Goal: Download file/media

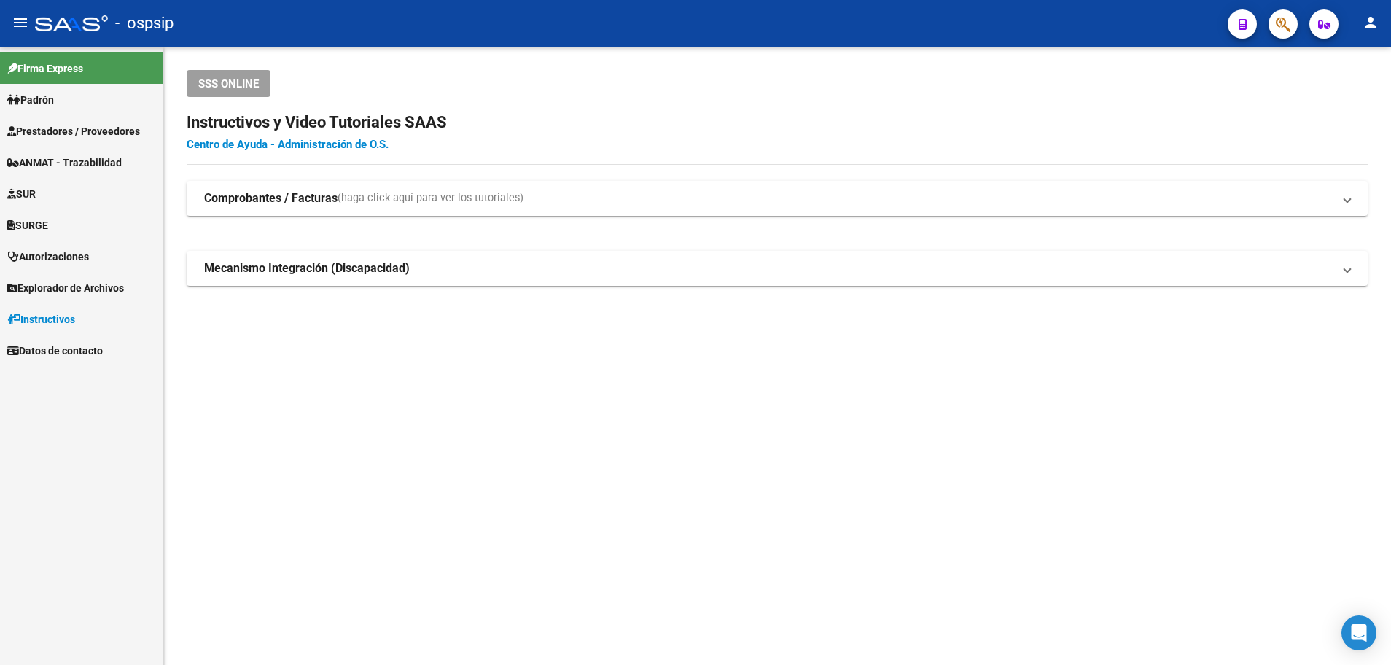
click at [70, 125] on span "Prestadores / Proveedores" at bounding box center [73, 131] width 133 height 16
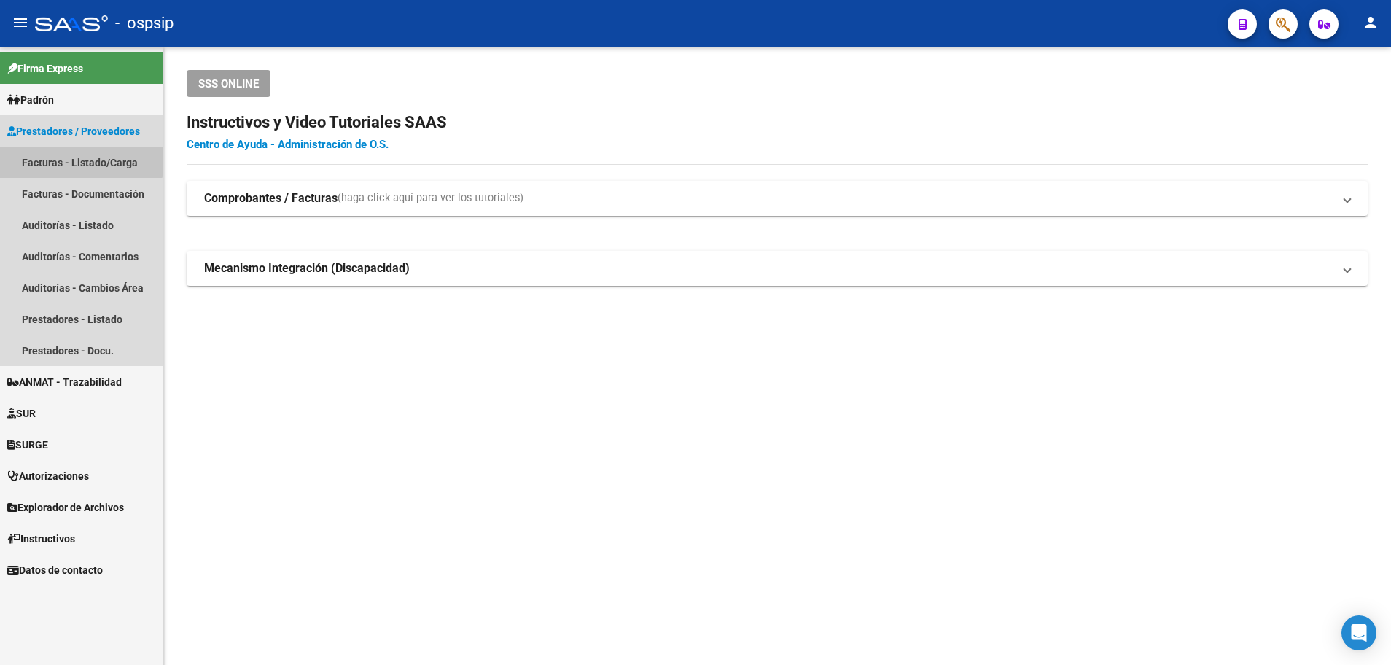
click at [63, 156] on link "Facturas - Listado/Carga" at bounding box center [81, 162] width 163 height 31
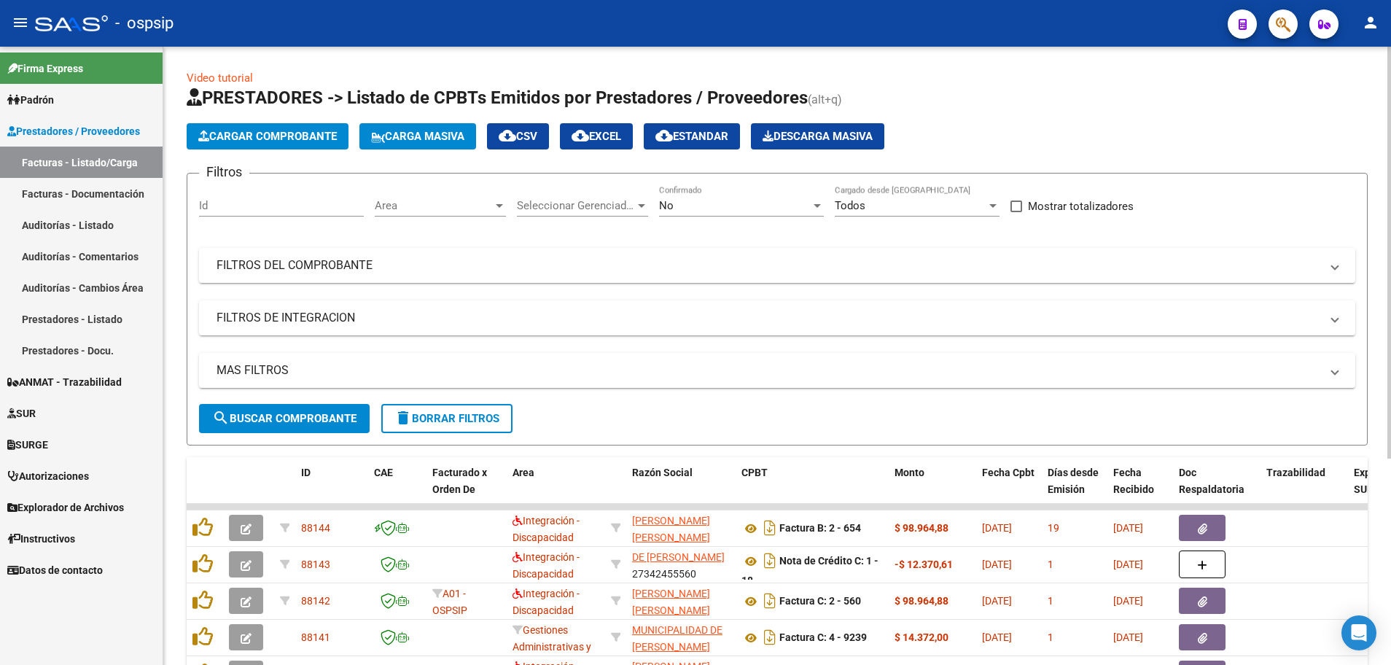
click at [498, 205] on div at bounding box center [499, 206] width 7 height 4
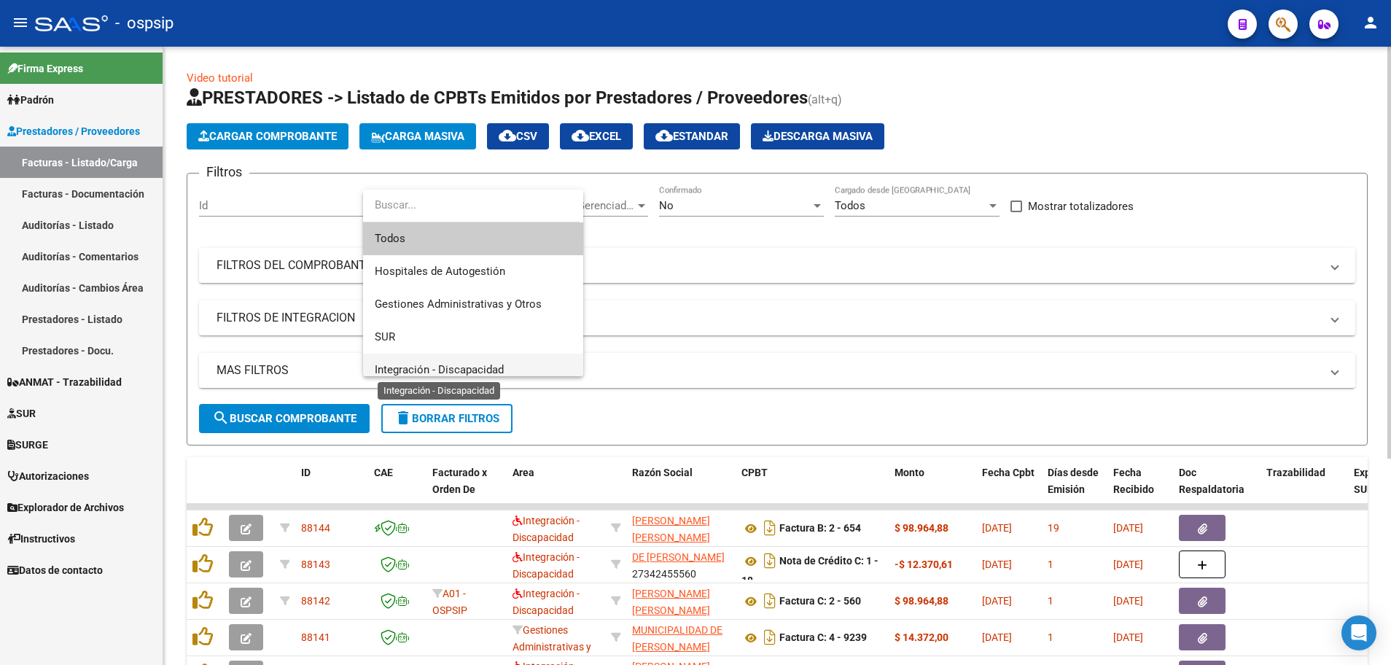
click at [449, 364] on span "Integración - Discapacidad" at bounding box center [439, 369] width 129 height 13
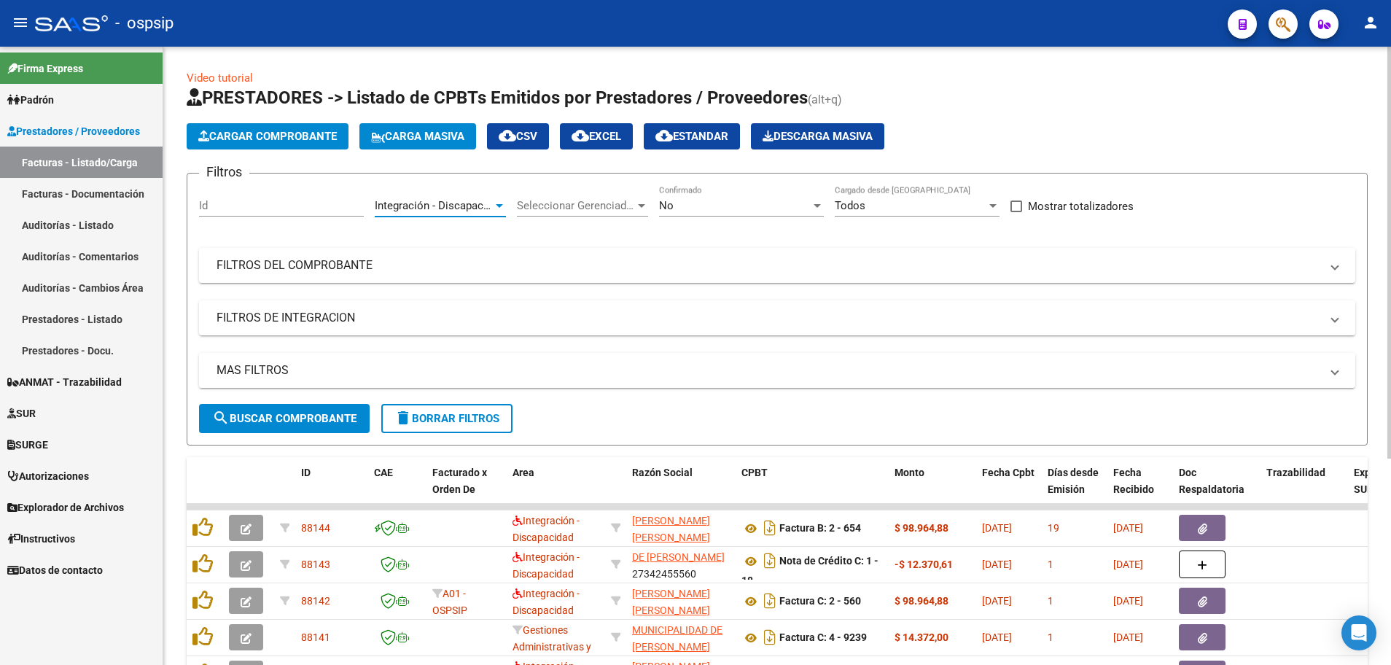
scroll to position [10, 0]
click at [816, 203] on div at bounding box center [817, 206] width 13 height 12
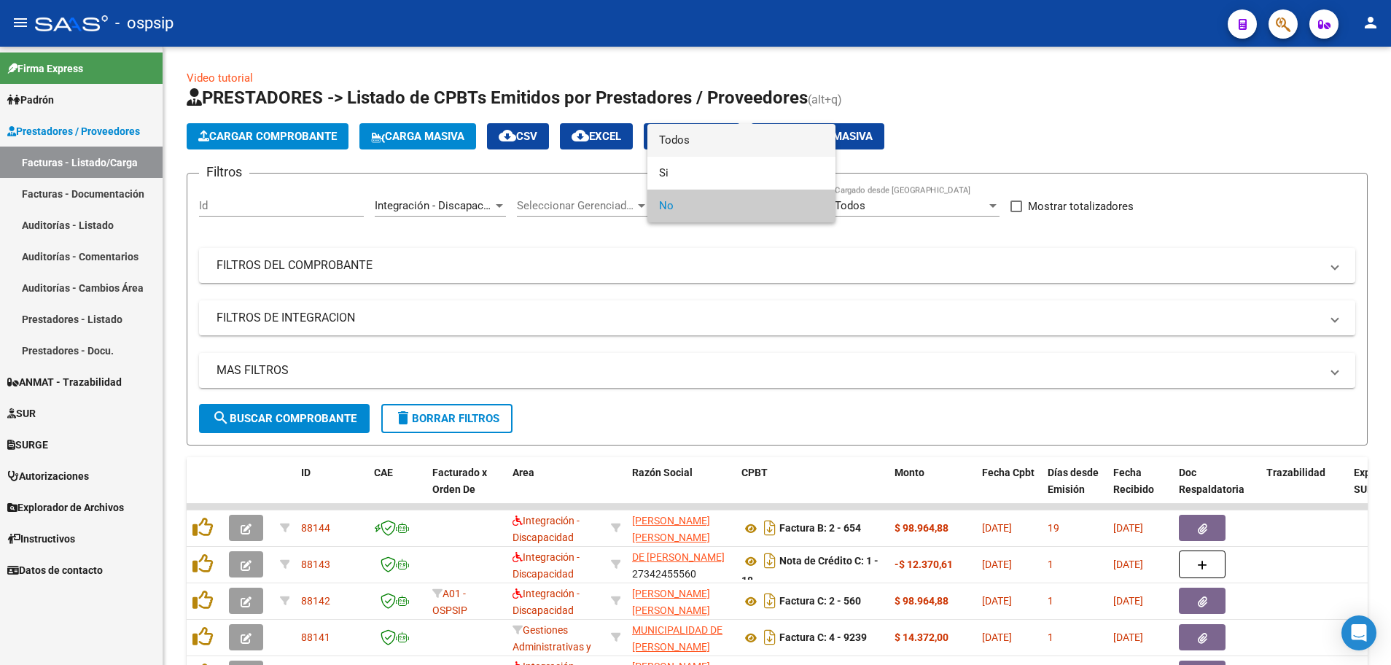
click at [814, 145] on span "Todos" at bounding box center [741, 140] width 165 height 33
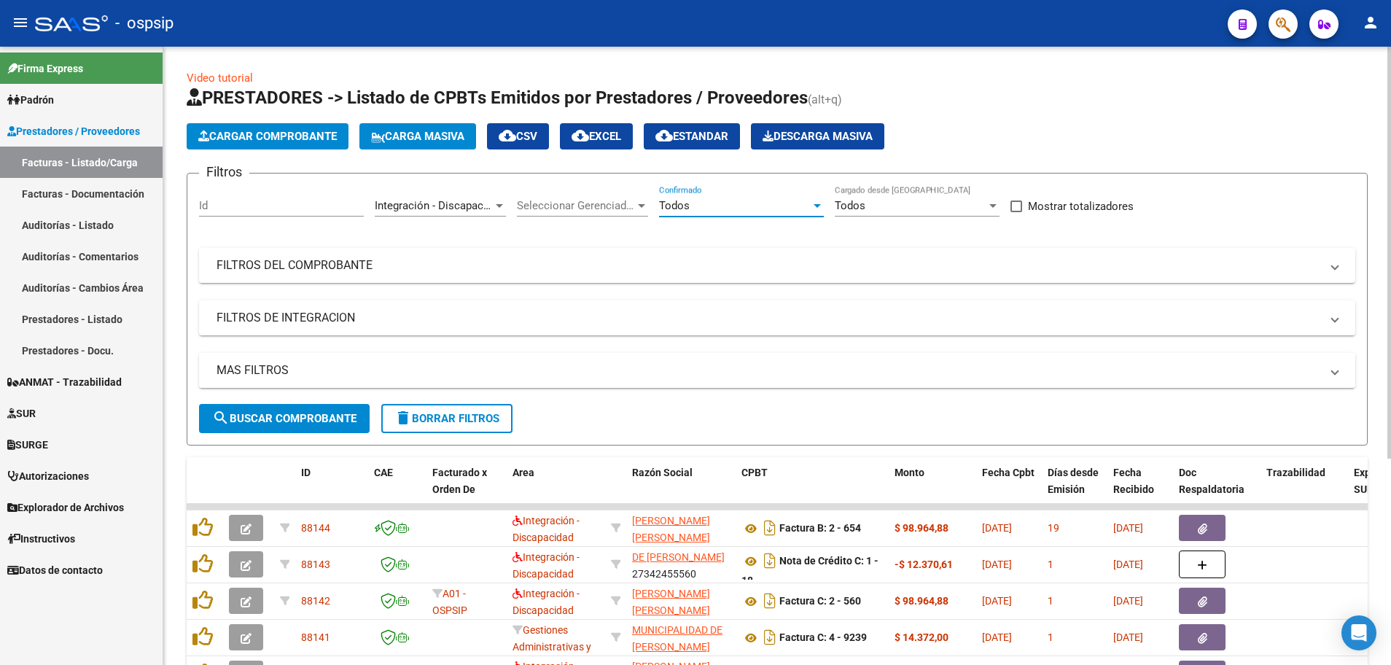
click at [236, 369] on mat-panel-title "MAS FILTROS" at bounding box center [768, 370] width 1104 height 16
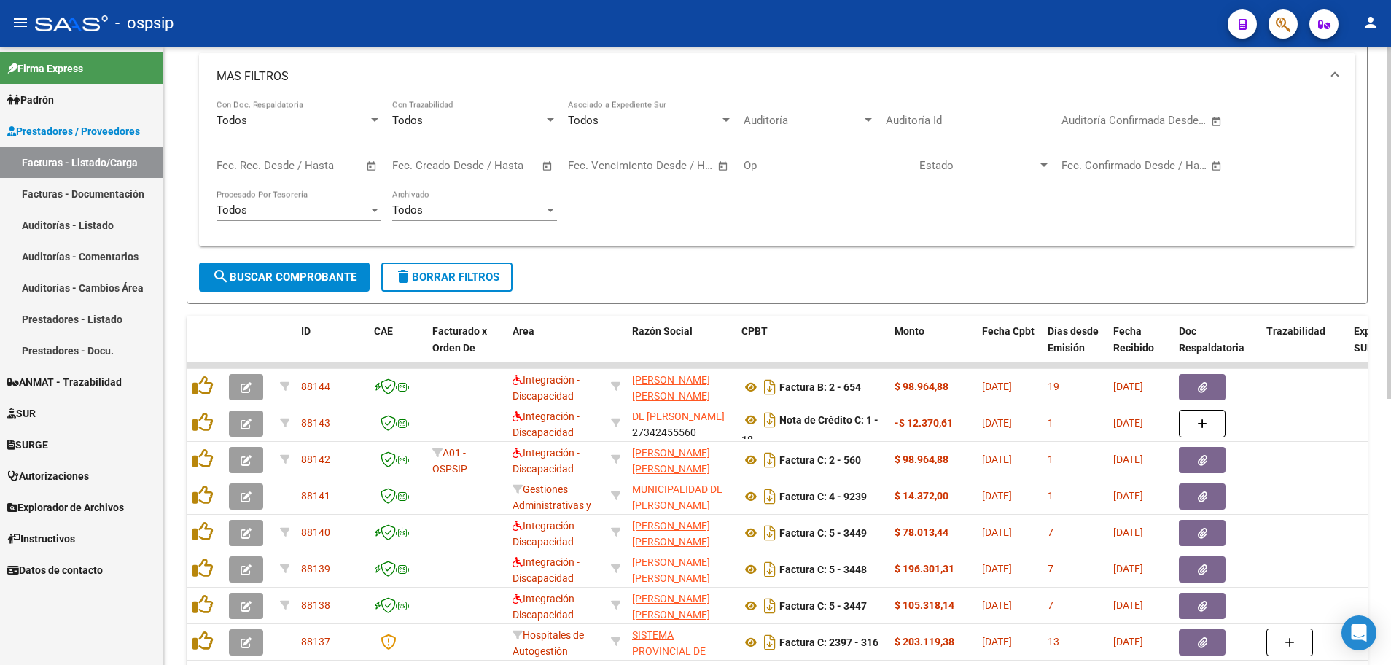
scroll to position [292, 0]
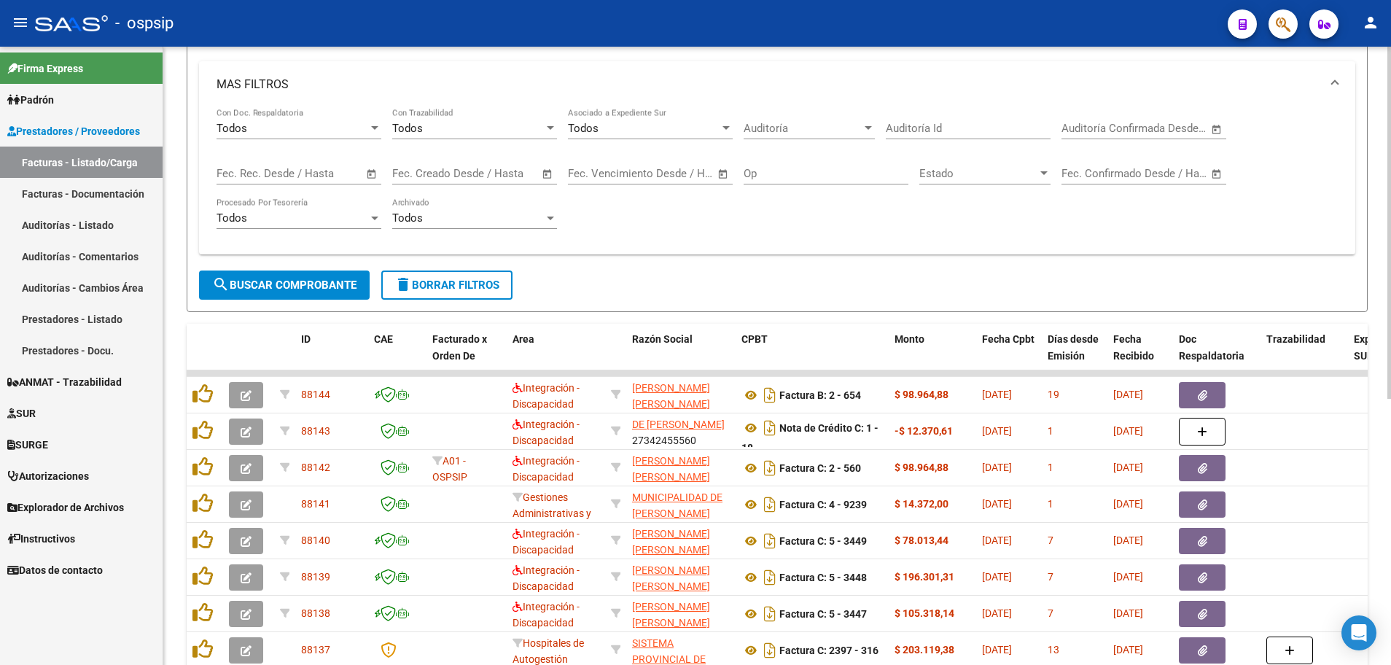
click at [374, 174] on span "Open calendar" at bounding box center [371, 174] width 35 height 35
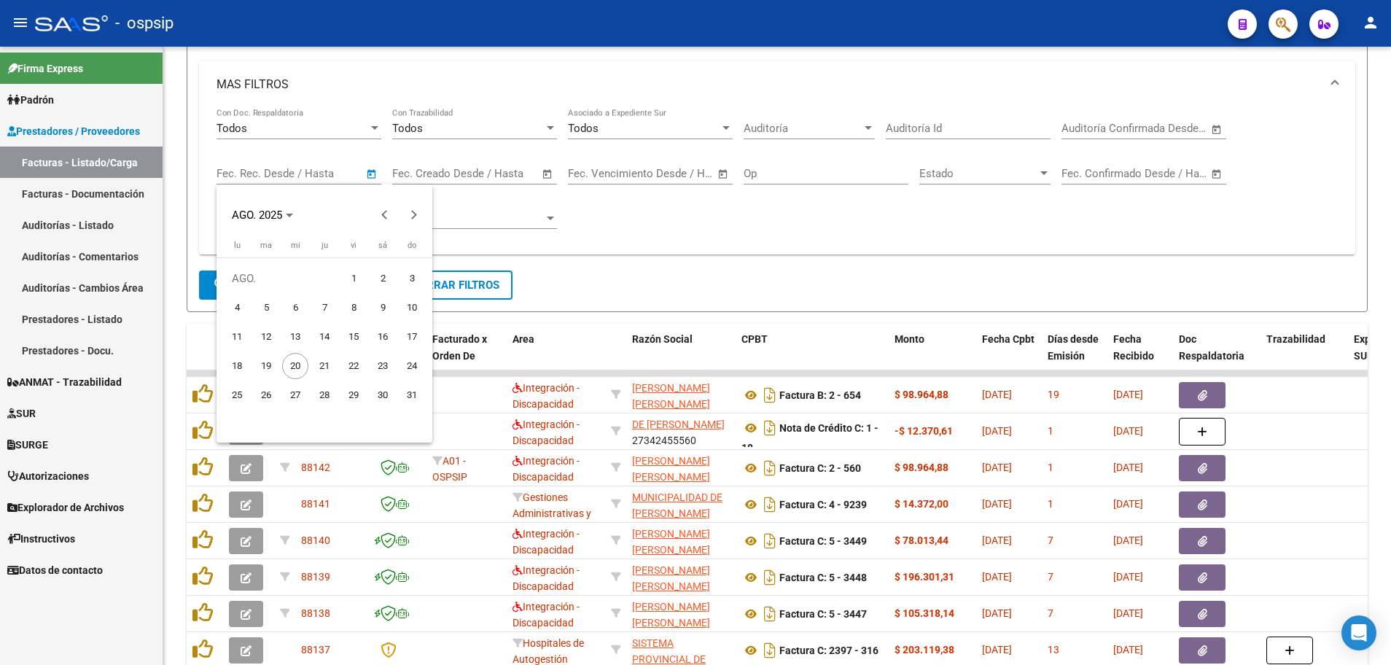
click at [237, 367] on span "18" at bounding box center [237, 366] width 26 height 26
type input "[DATE]"
click at [265, 362] on span "19" at bounding box center [266, 366] width 26 height 26
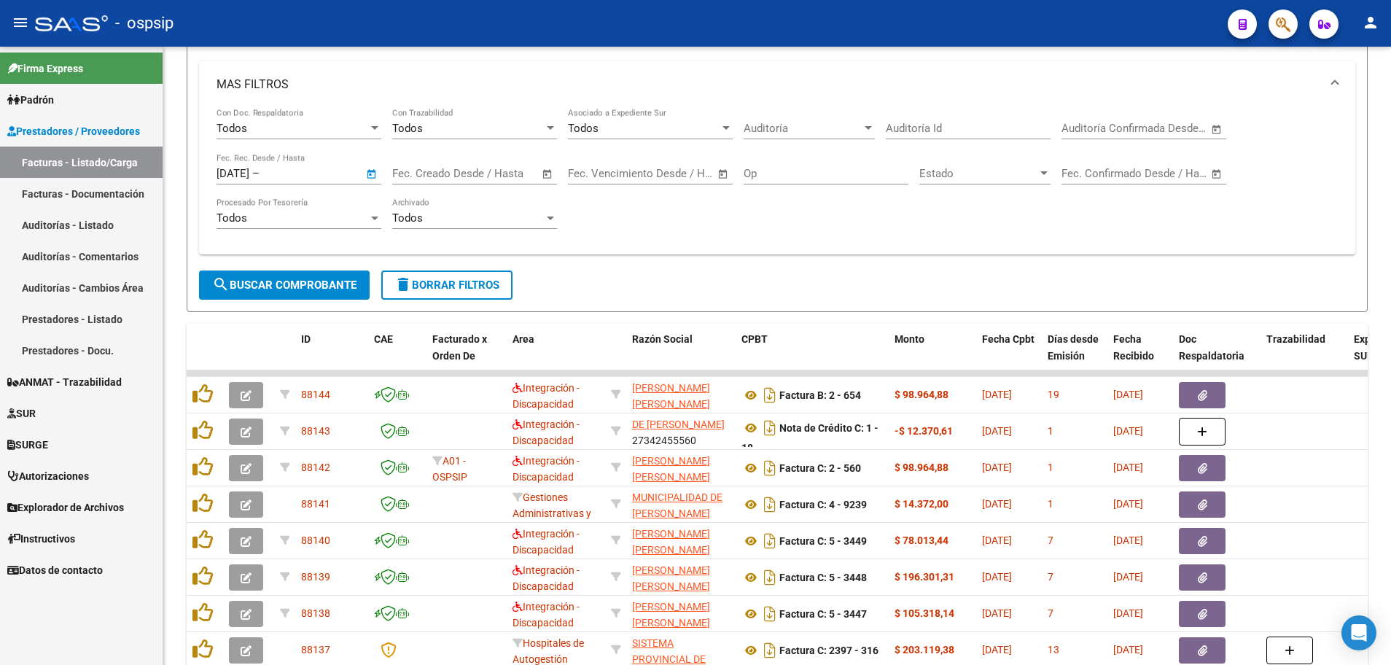
type input "[DATE]"
click at [321, 286] on span "search Buscar Comprobante" at bounding box center [284, 284] width 144 height 13
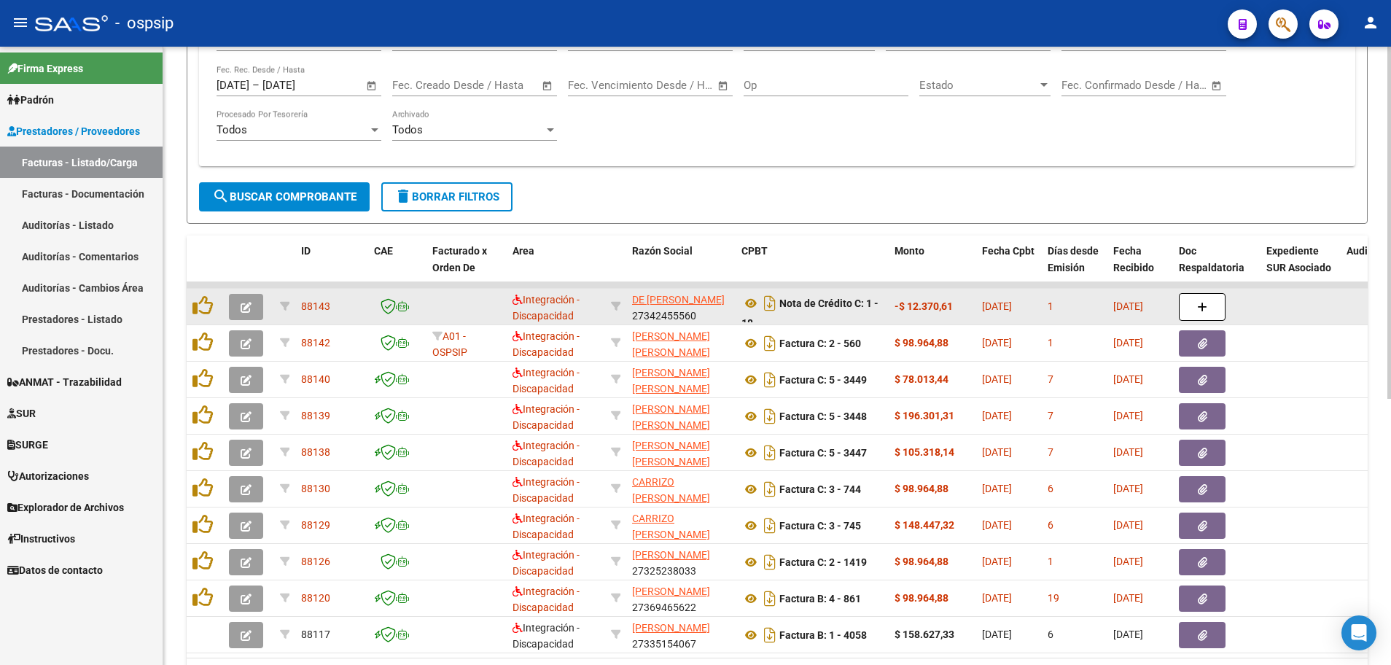
scroll to position [249, 0]
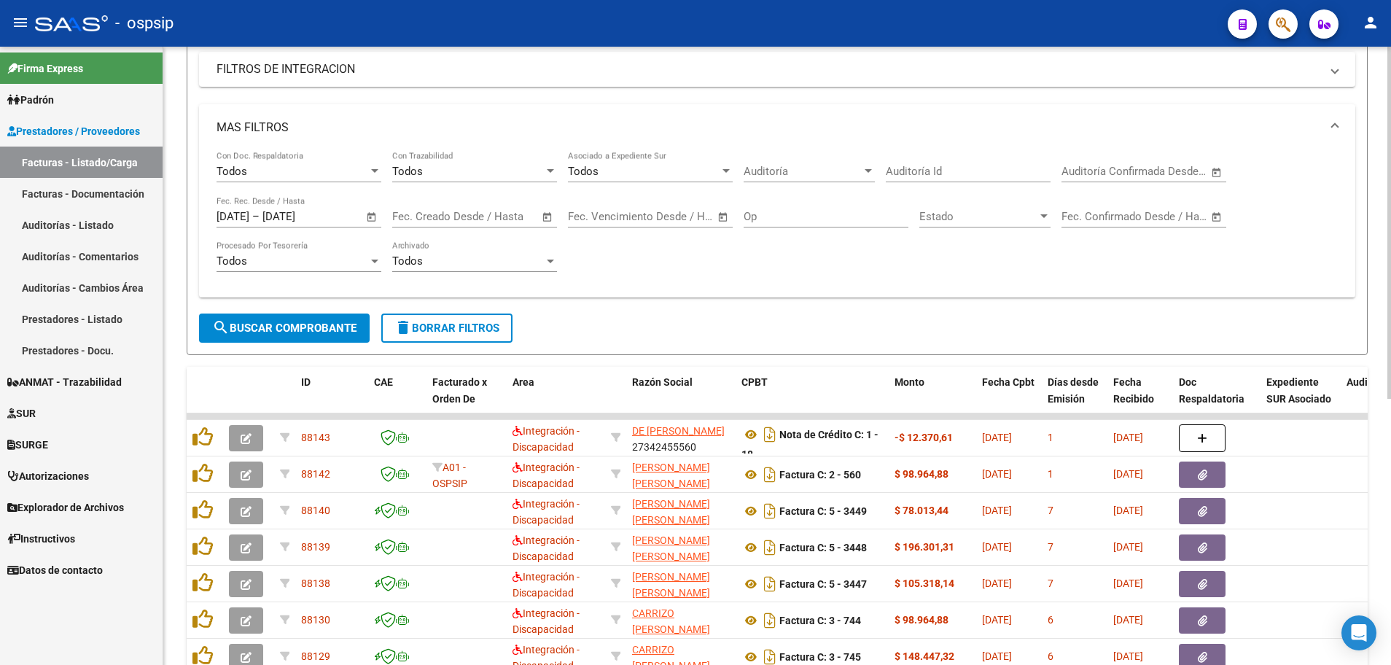
click at [256, 326] on span "search Buscar Comprobante" at bounding box center [284, 327] width 144 height 13
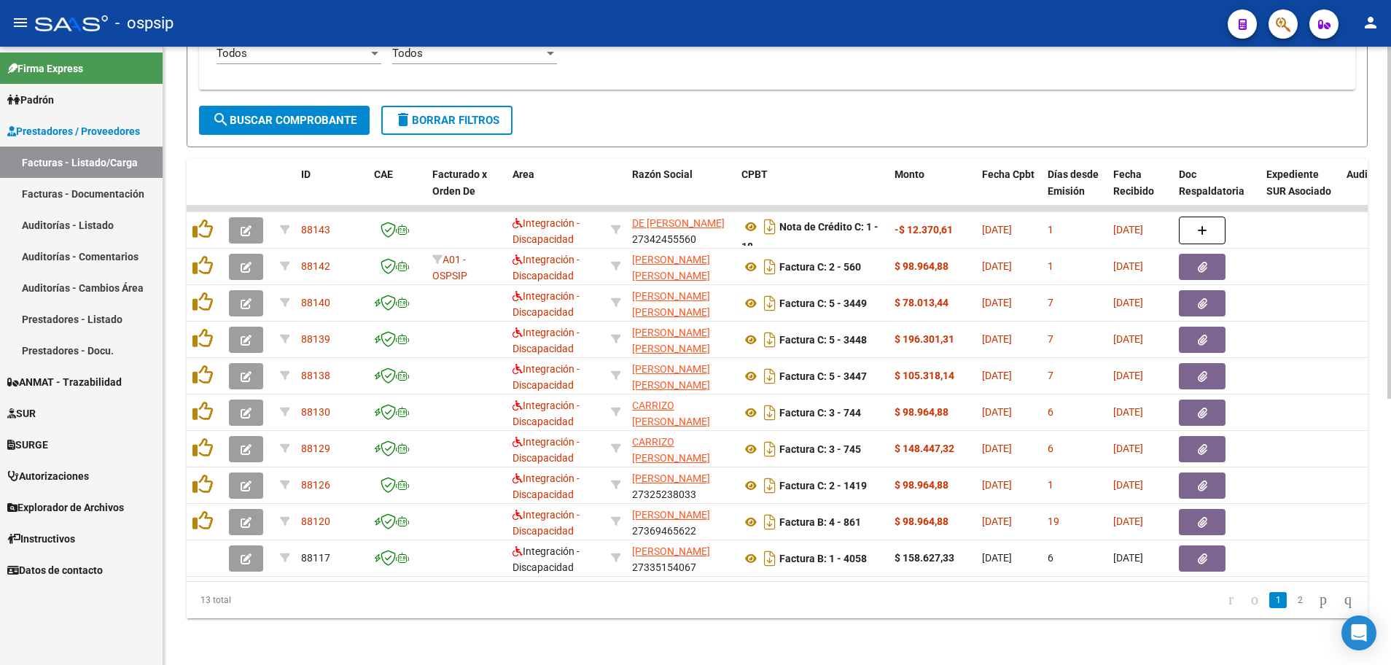
scroll to position [467, 0]
click at [1291, 598] on link "2" at bounding box center [1299, 600] width 17 height 16
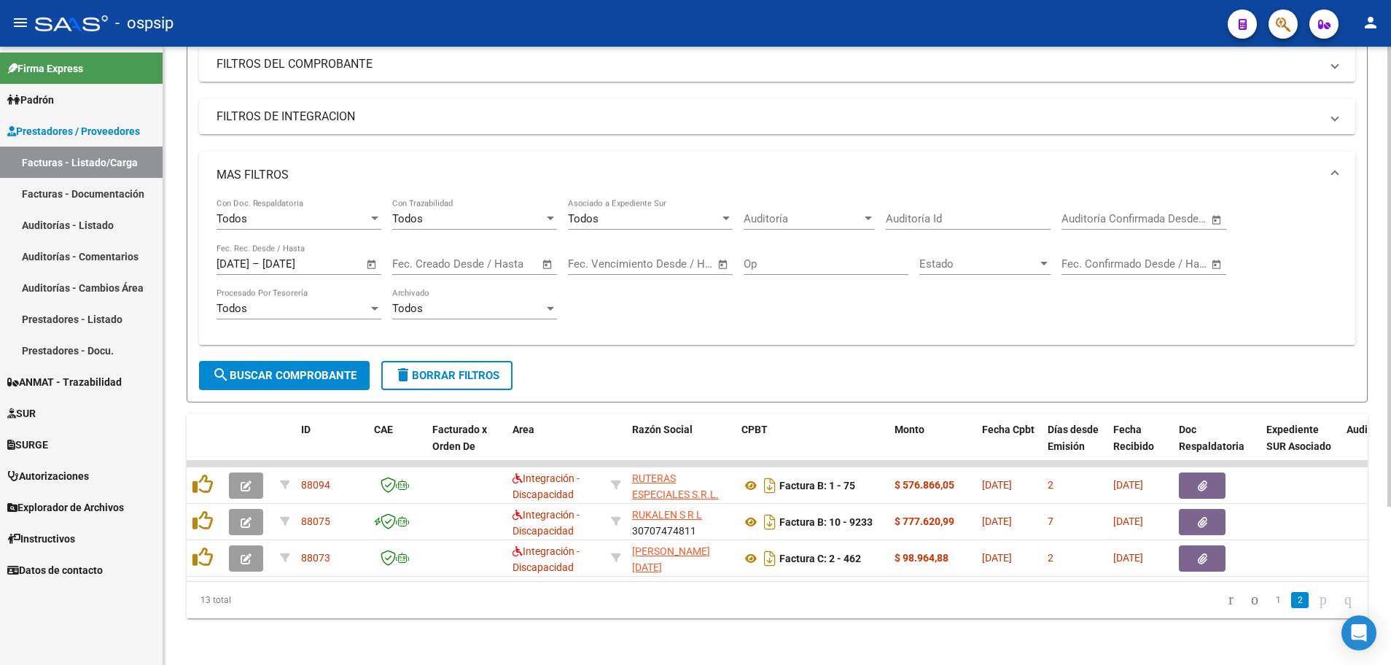
scroll to position [212, 0]
click at [1269, 598] on link "1" at bounding box center [1277, 600] width 17 height 16
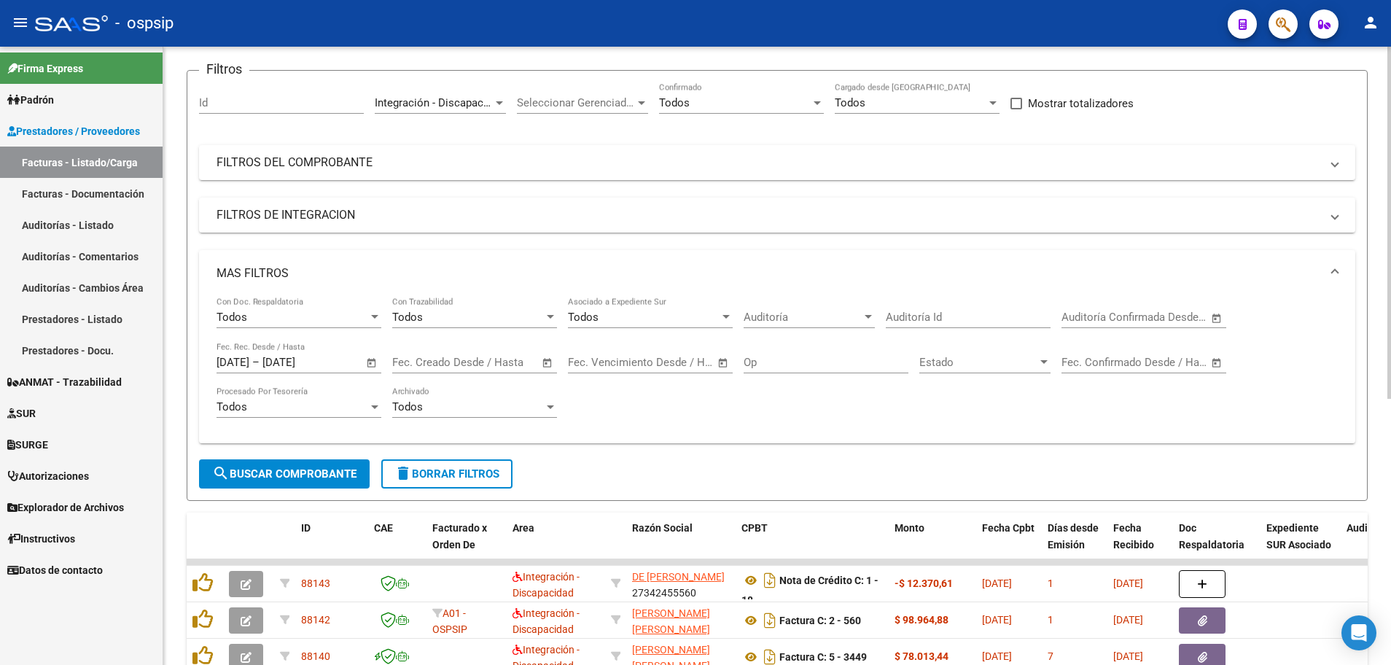
scroll to position [30, 0]
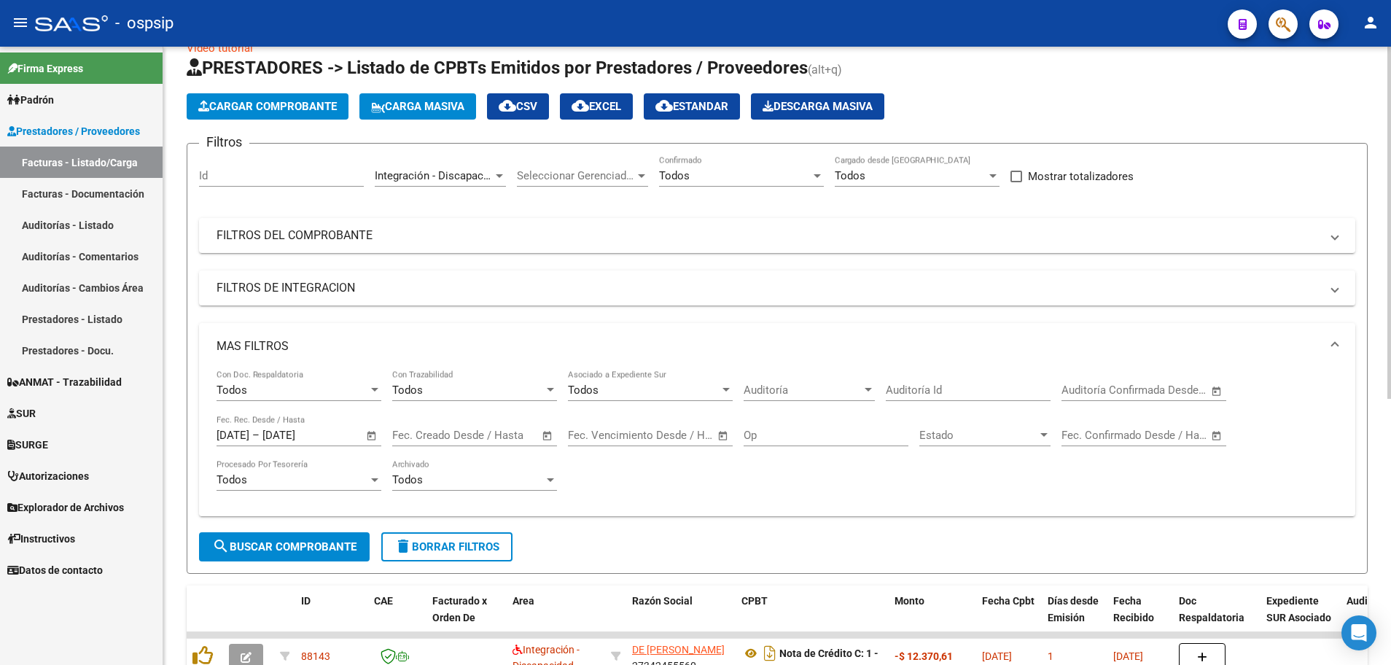
click at [612, 110] on span "cloud_download EXCEL" at bounding box center [596, 106] width 50 height 13
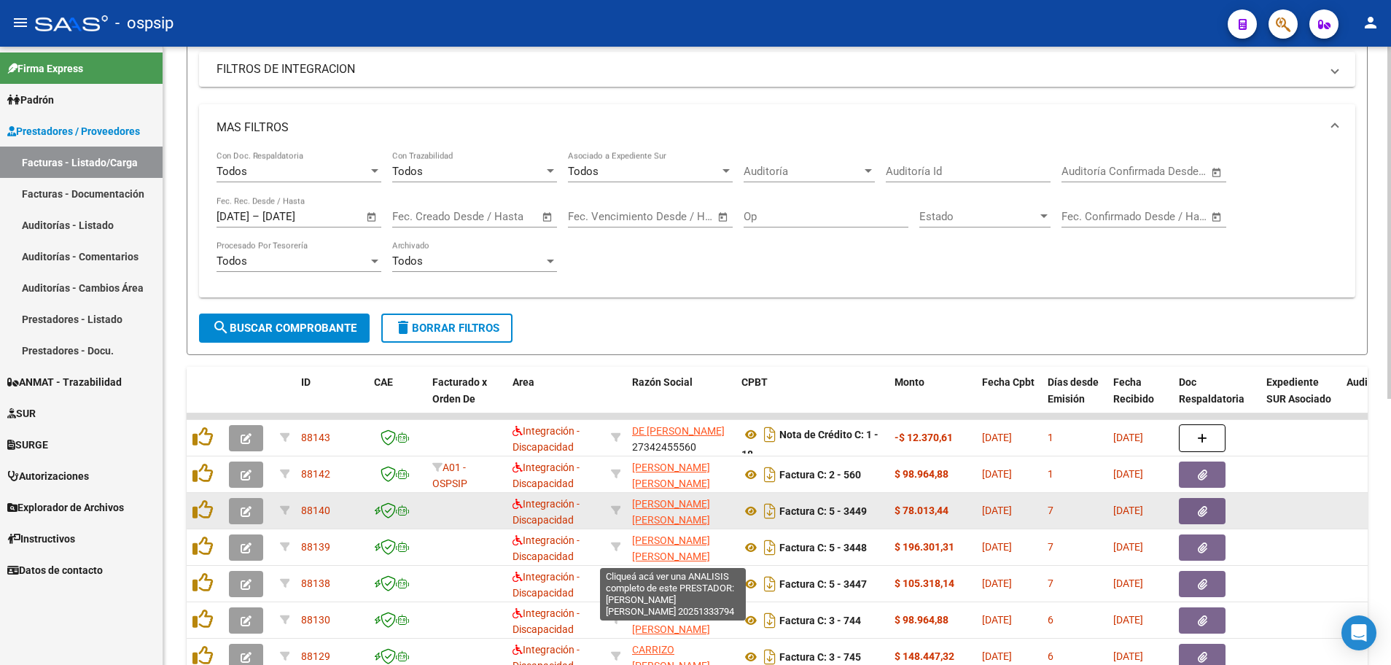
scroll to position [394, 0]
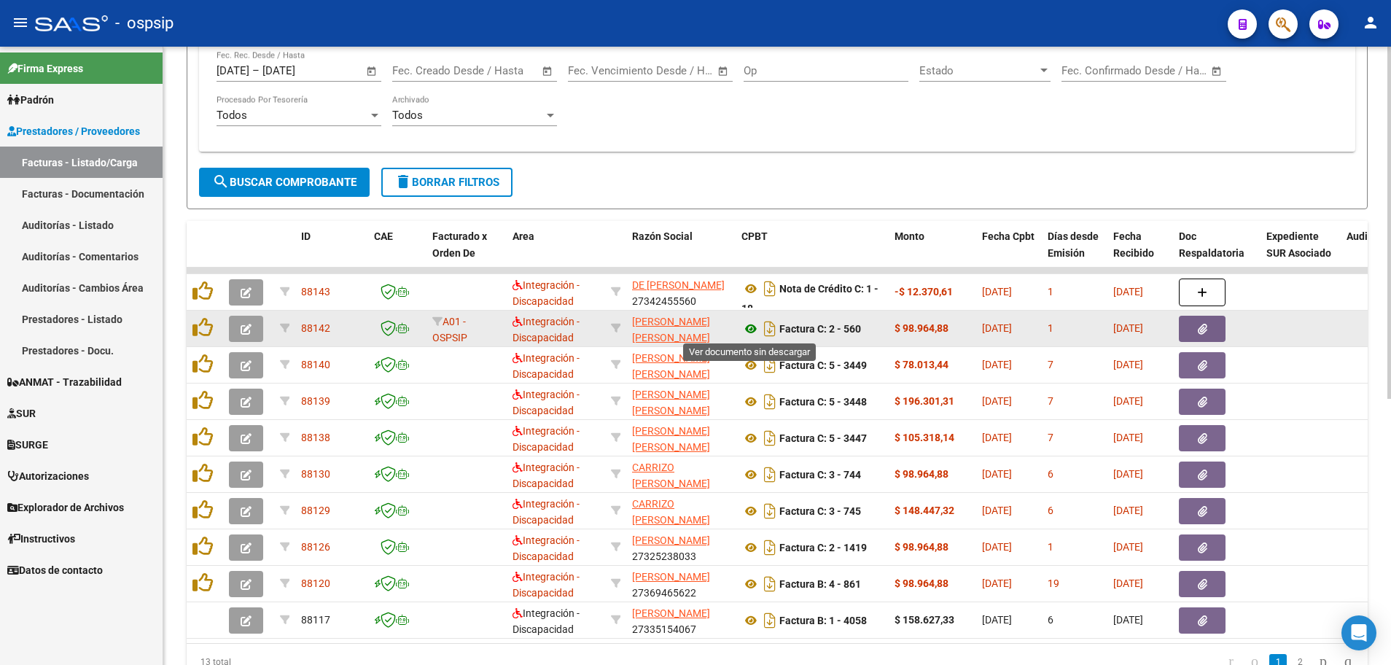
click at [746, 330] on icon at bounding box center [750, 328] width 19 height 17
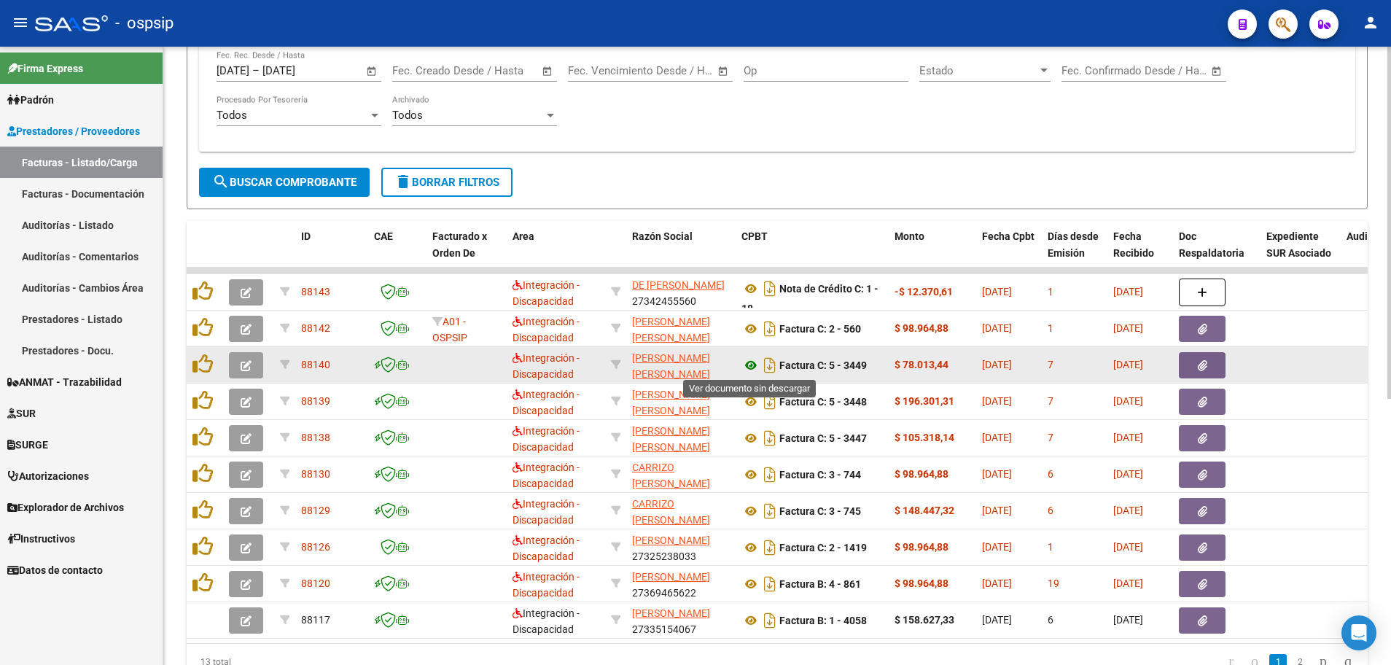
click at [749, 368] on icon at bounding box center [750, 364] width 19 height 17
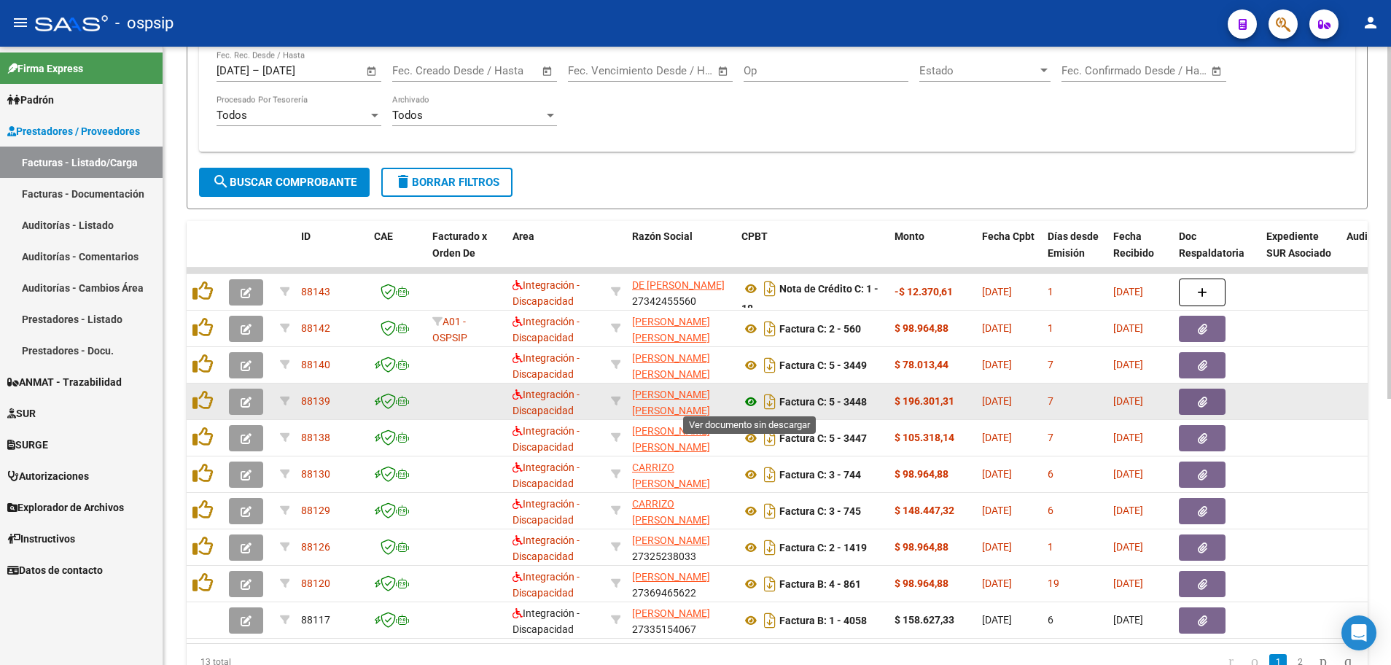
click at [750, 405] on icon at bounding box center [750, 401] width 19 height 17
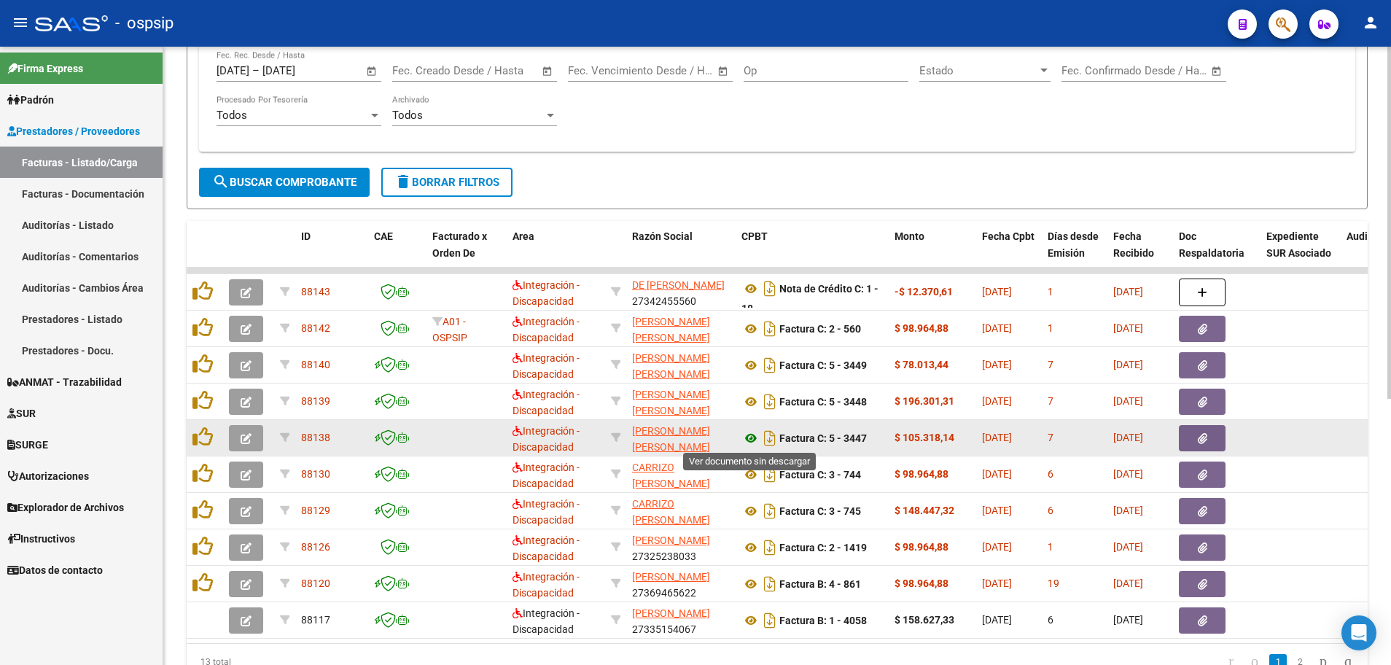
click at [747, 440] on icon at bounding box center [750, 437] width 19 height 17
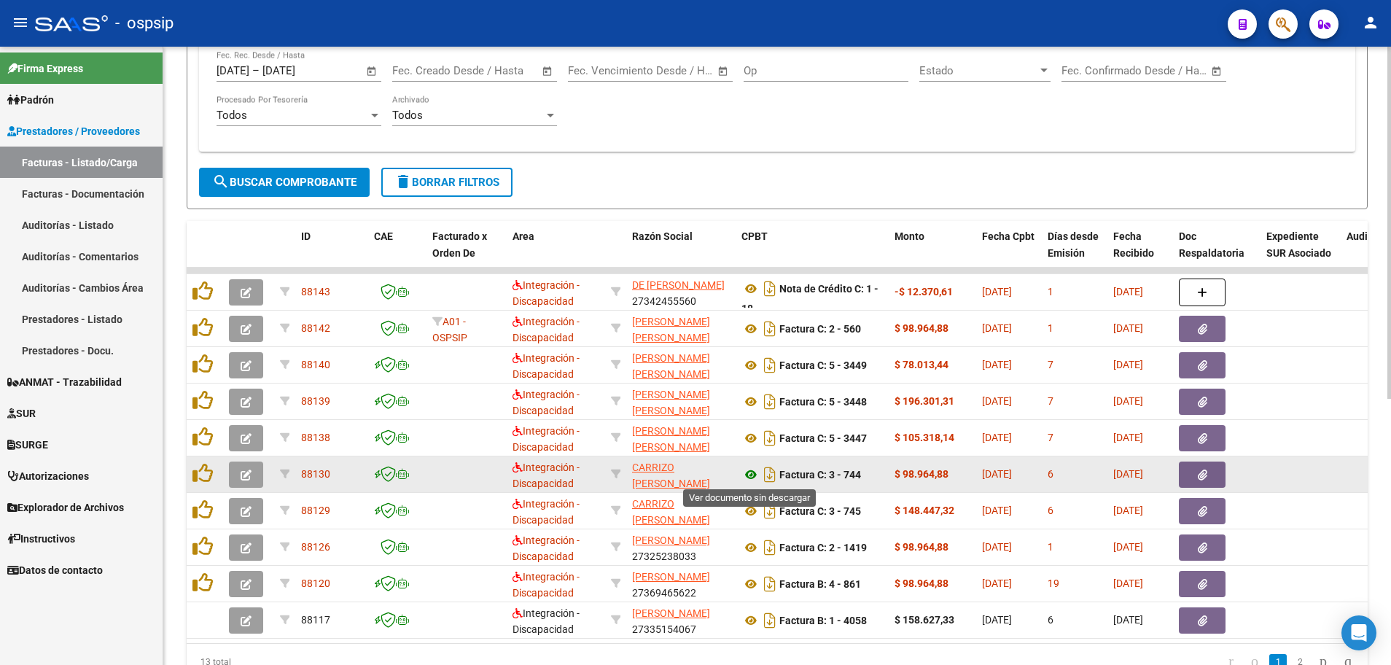
click at [753, 474] on icon at bounding box center [750, 474] width 19 height 17
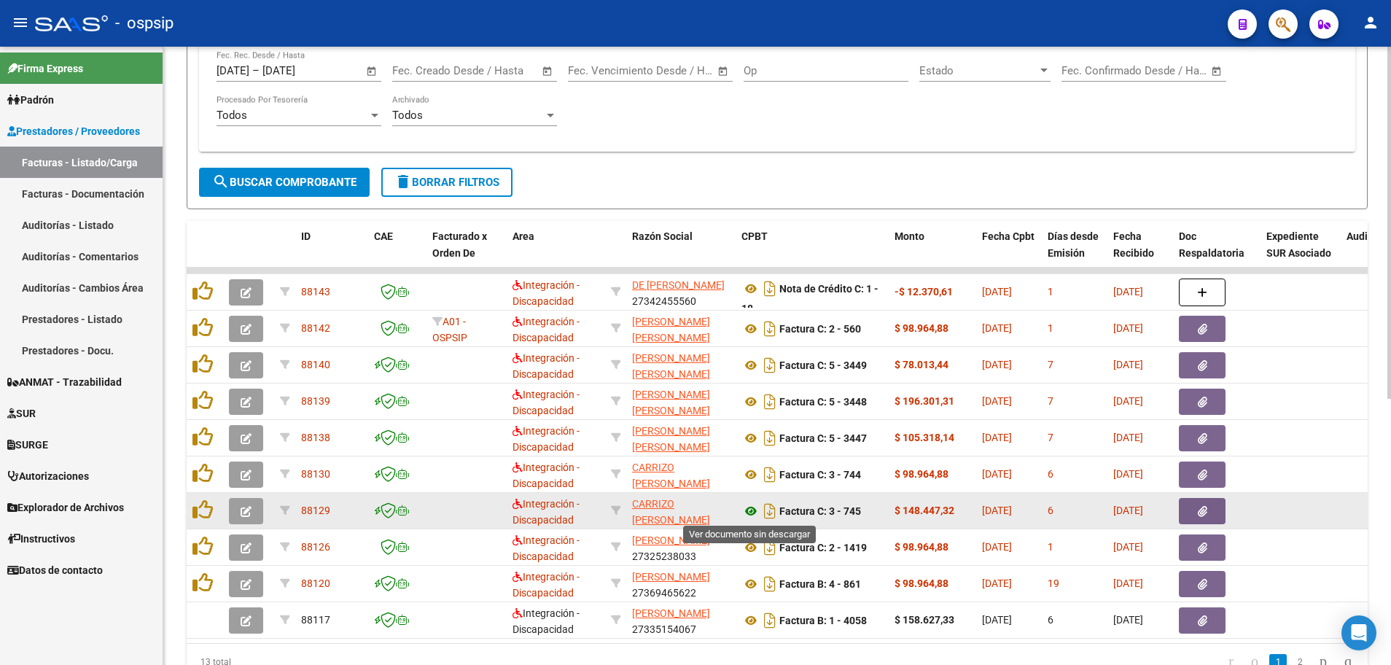
click at [753, 511] on icon at bounding box center [750, 510] width 19 height 17
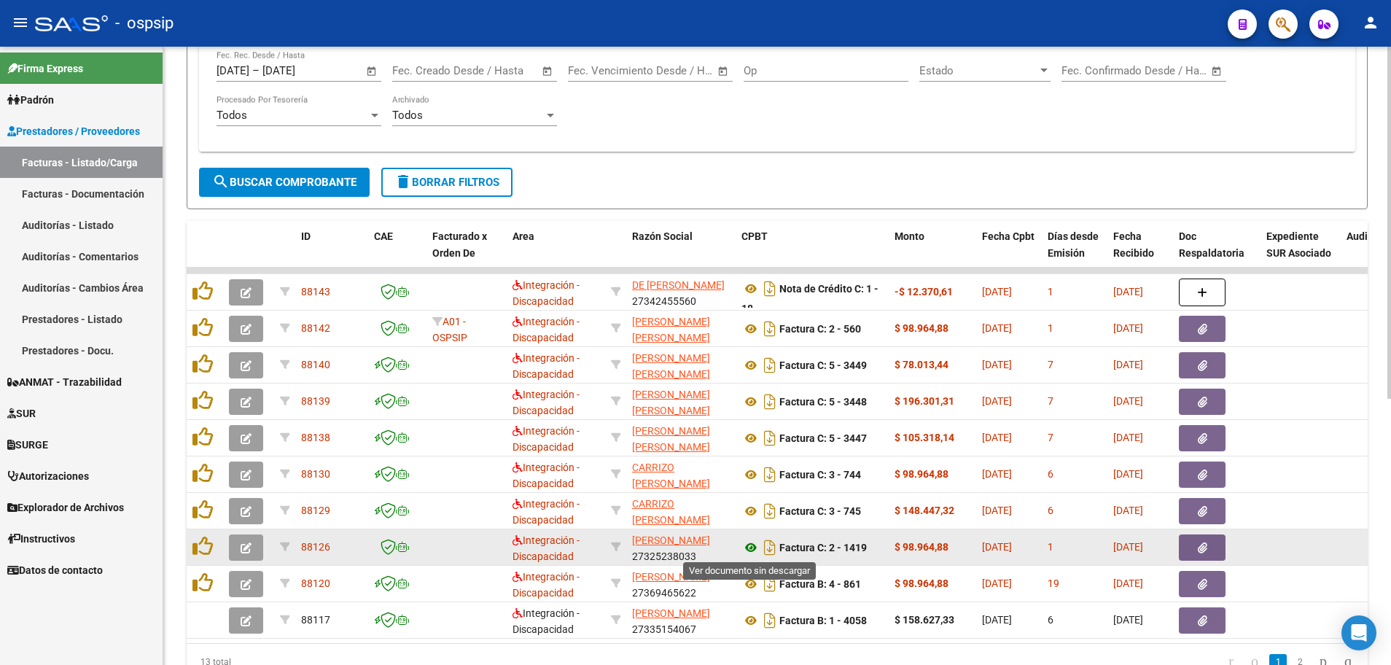
click at [755, 550] on icon at bounding box center [750, 547] width 19 height 17
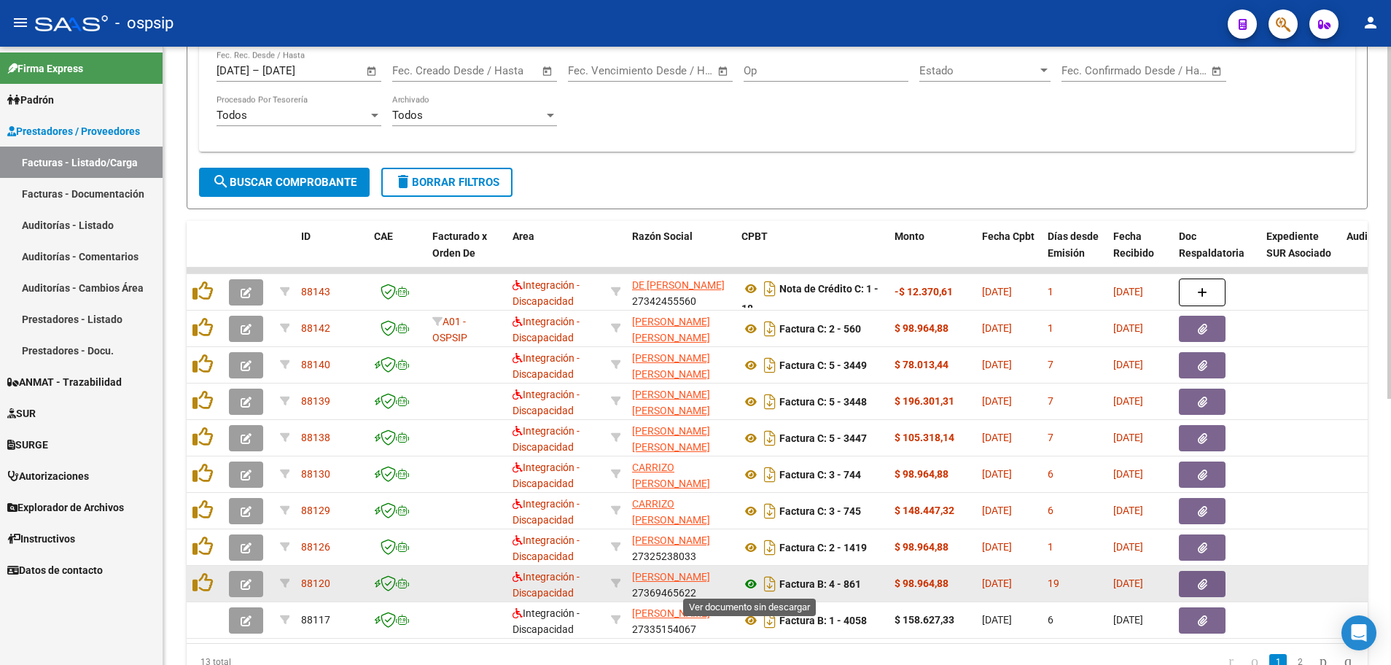
click at [752, 585] on icon at bounding box center [750, 583] width 19 height 17
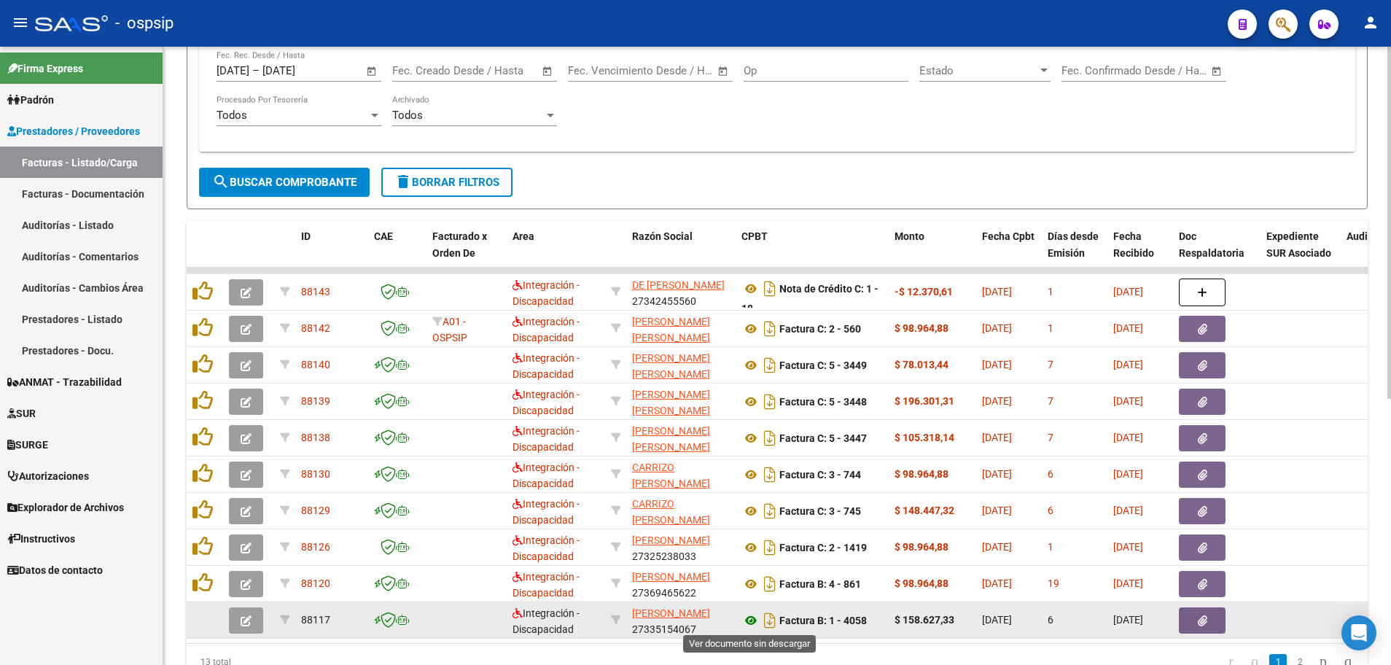
click at [749, 622] on icon at bounding box center [750, 620] width 19 height 17
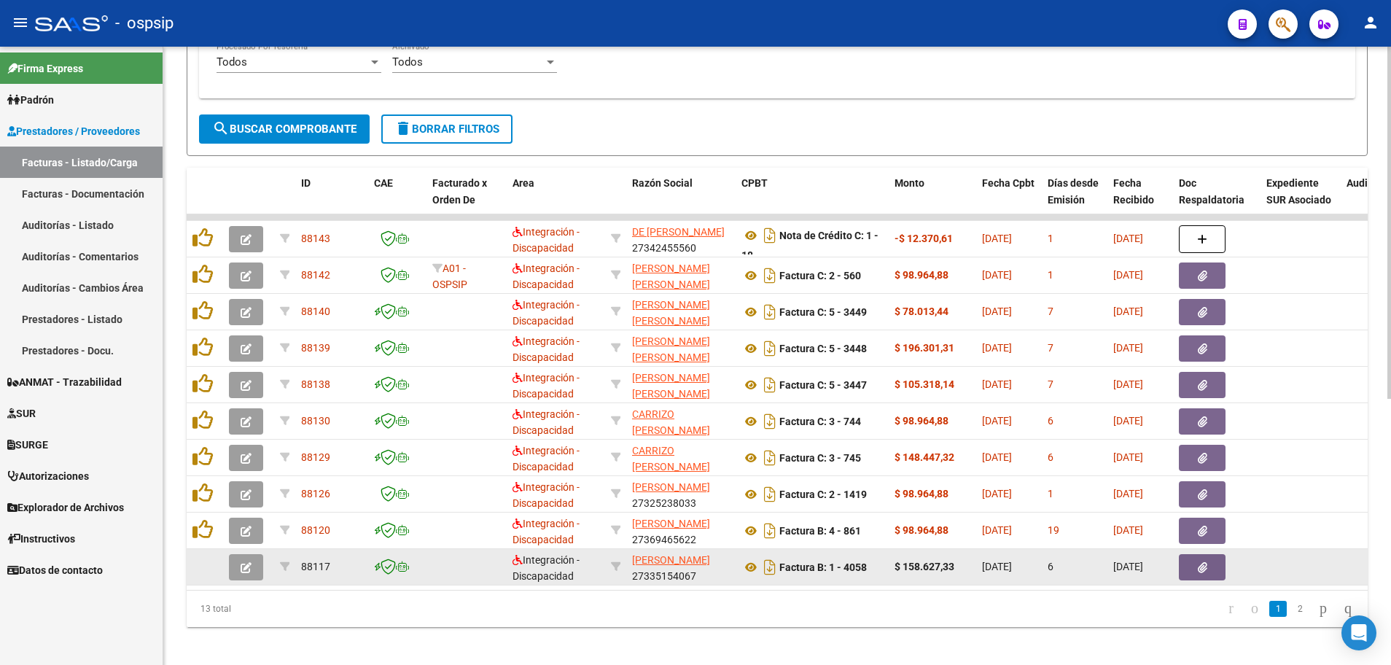
scroll to position [467, 0]
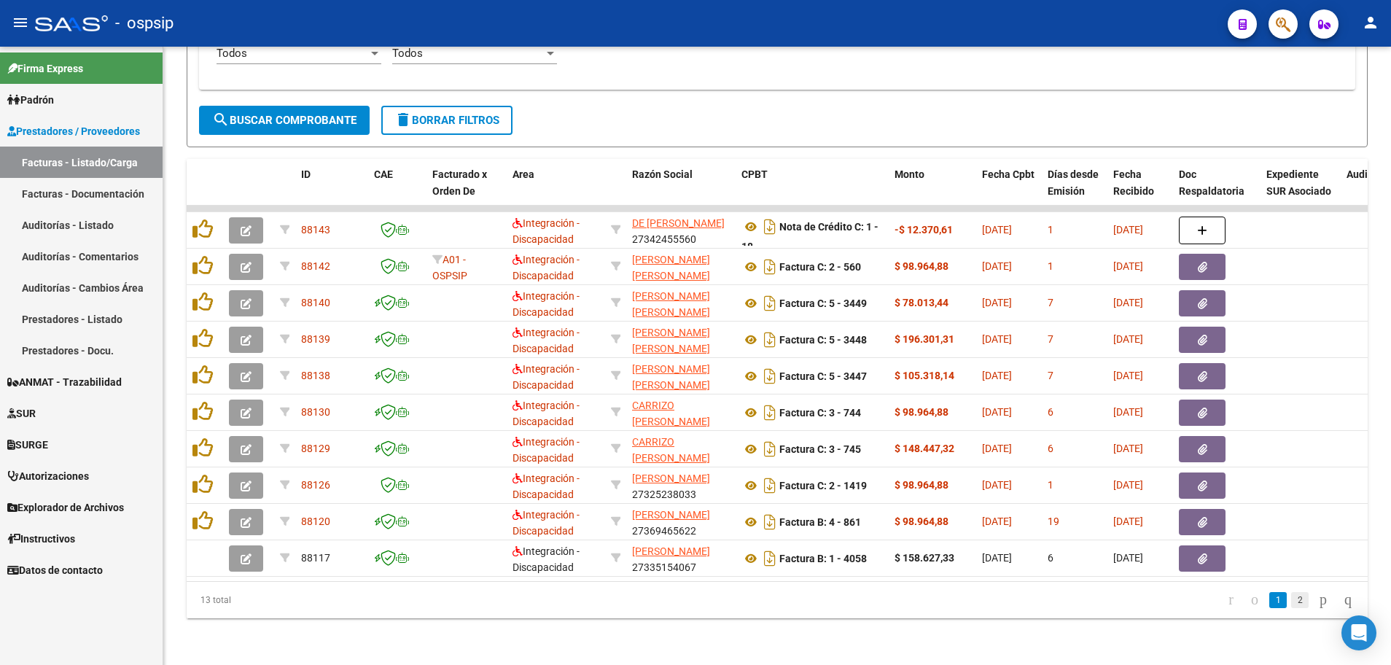
click at [1291, 599] on link "2" at bounding box center [1299, 600] width 17 height 16
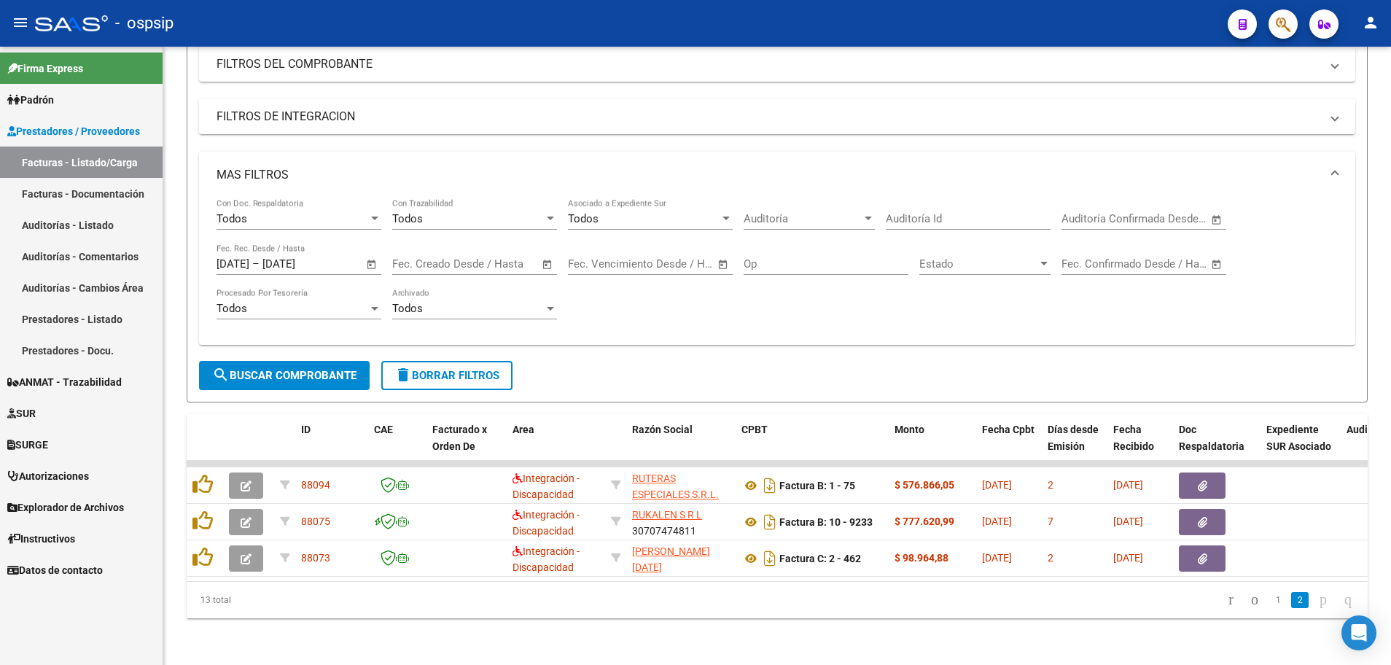
scroll to position [212, 0]
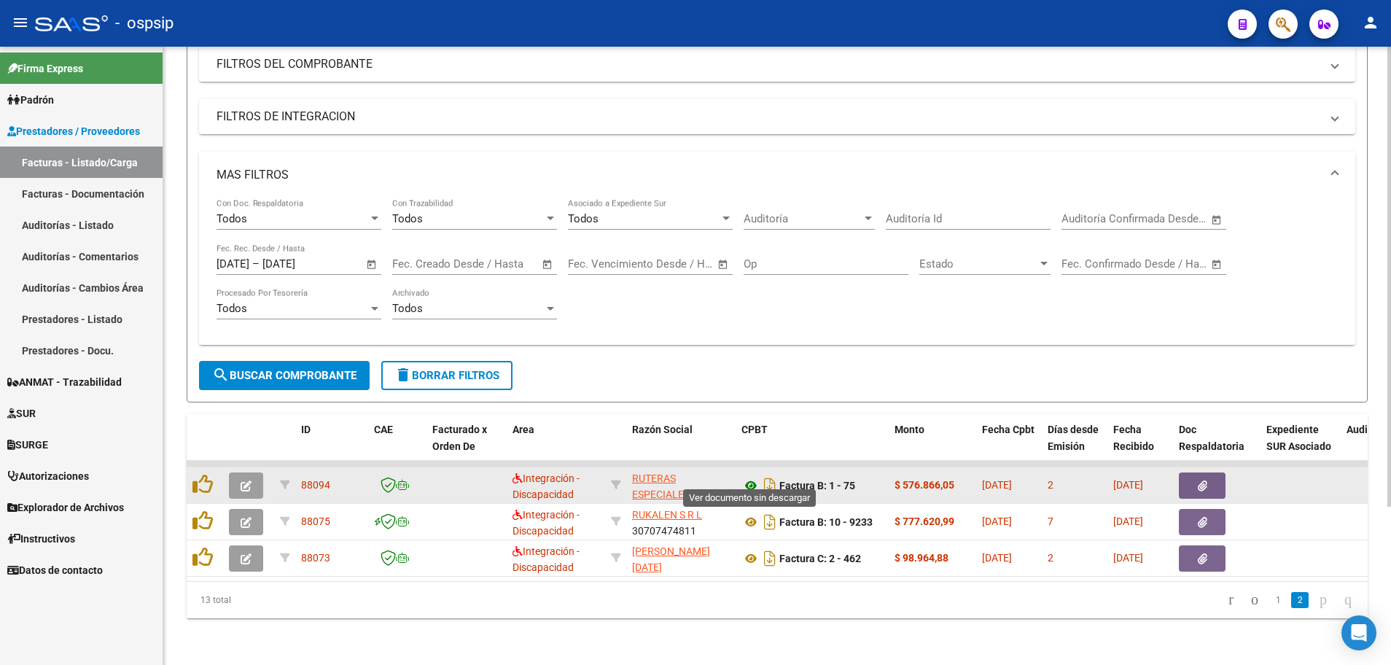
click at [746, 477] on icon at bounding box center [750, 485] width 19 height 17
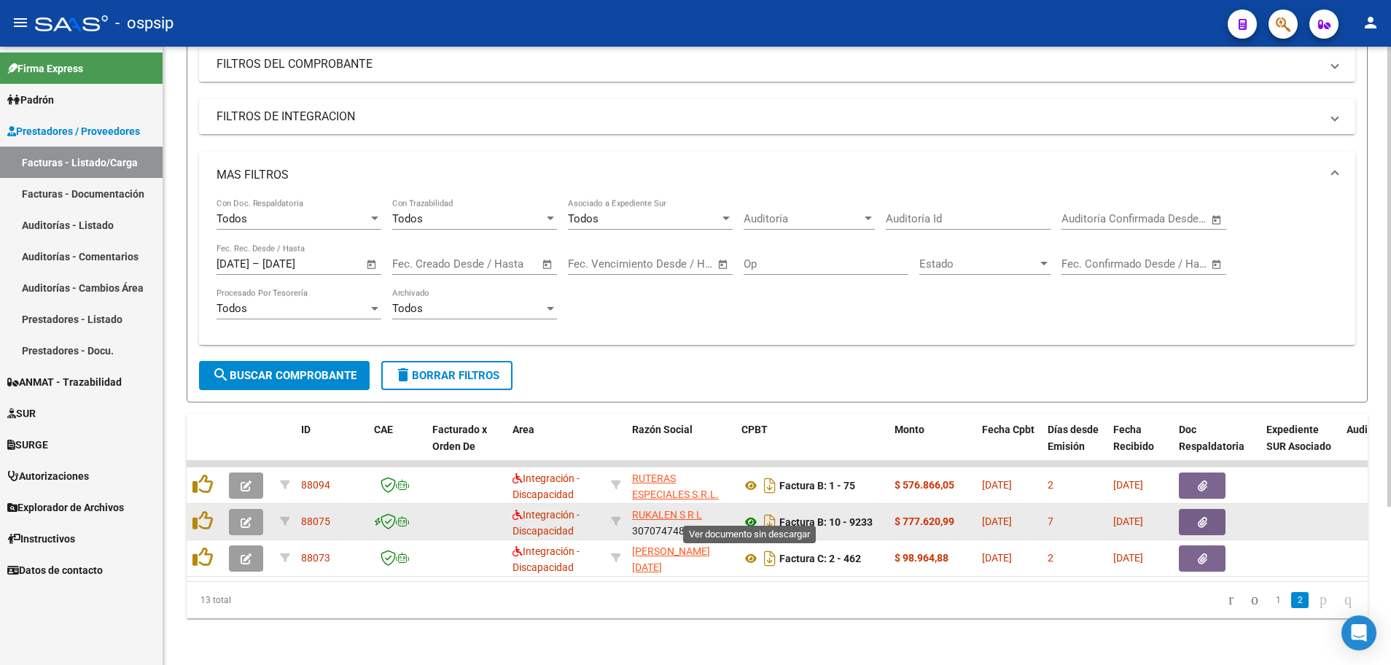
click at [752, 513] on icon at bounding box center [750, 521] width 19 height 17
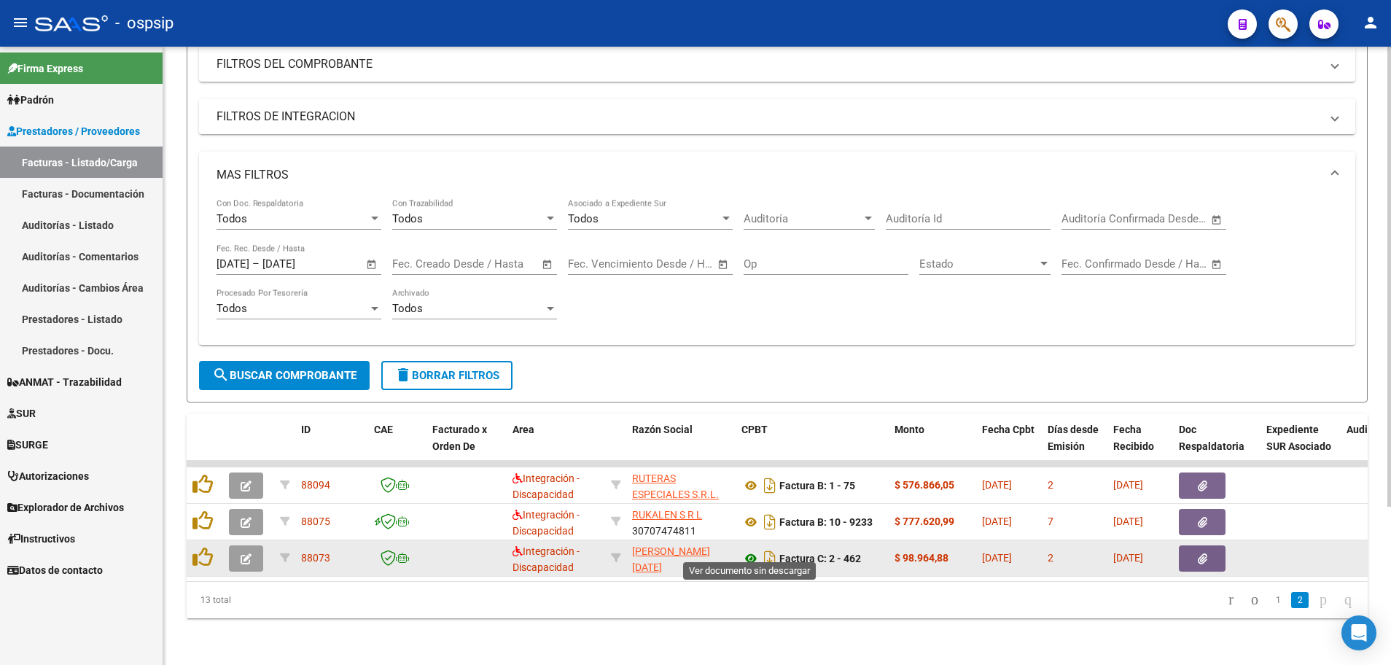
click at [749, 550] on icon at bounding box center [750, 558] width 19 height 17
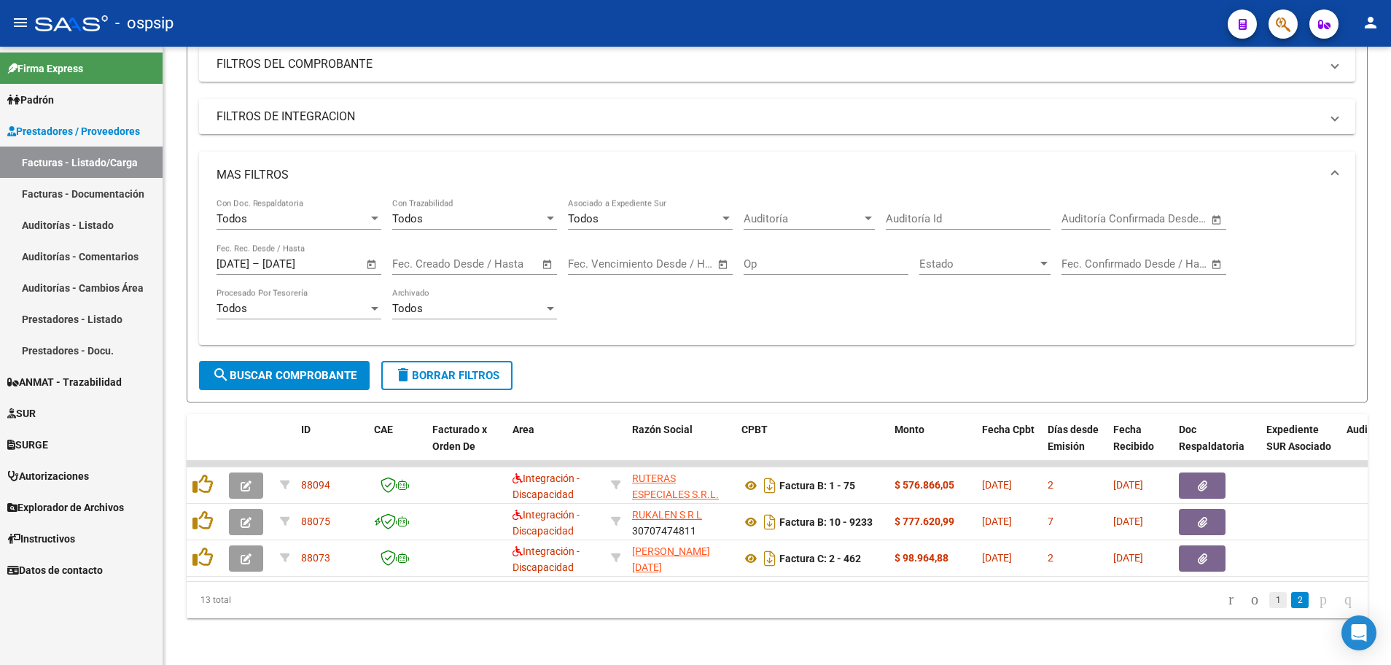
click at [1269, 606] on link "1" at bounding box center [1277, 600] width 17 height 16
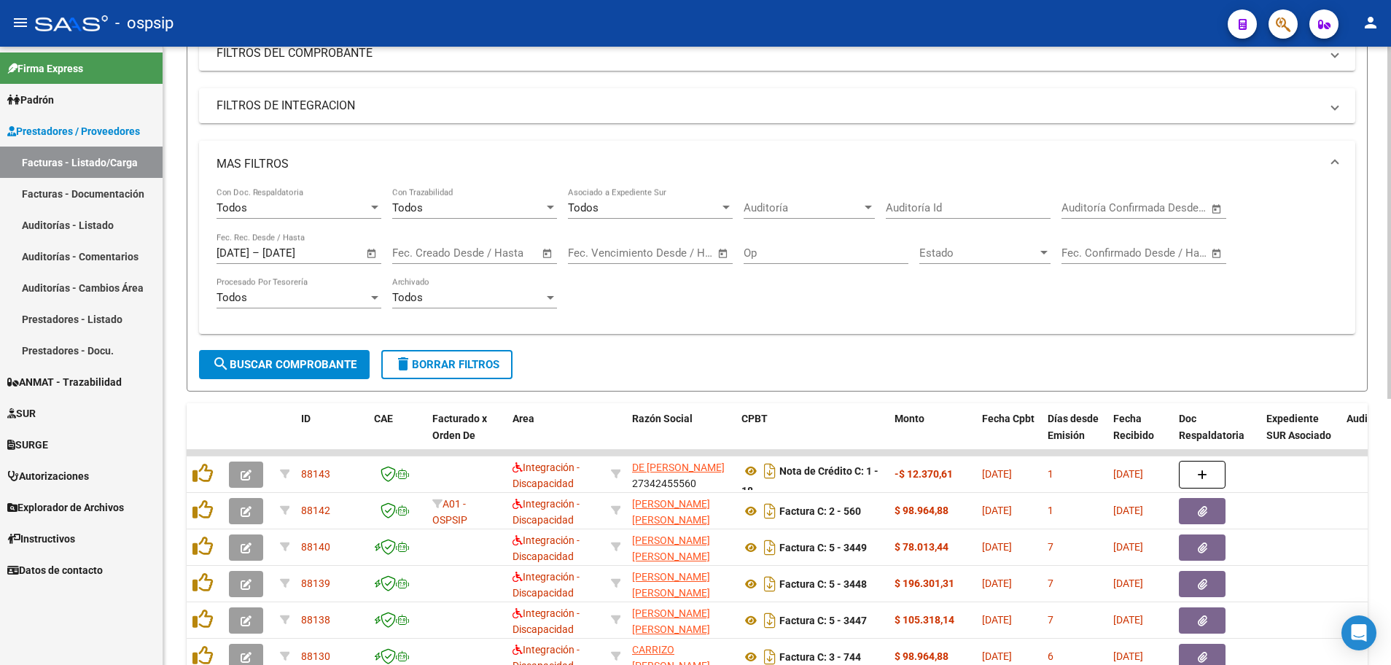
click at [1191, 359] on form "Filtros Id Integración - Discapacidad Area Seleccionar Gerenciador Seleccionar …" at bounding box center [777, 176] width 1181 height 431
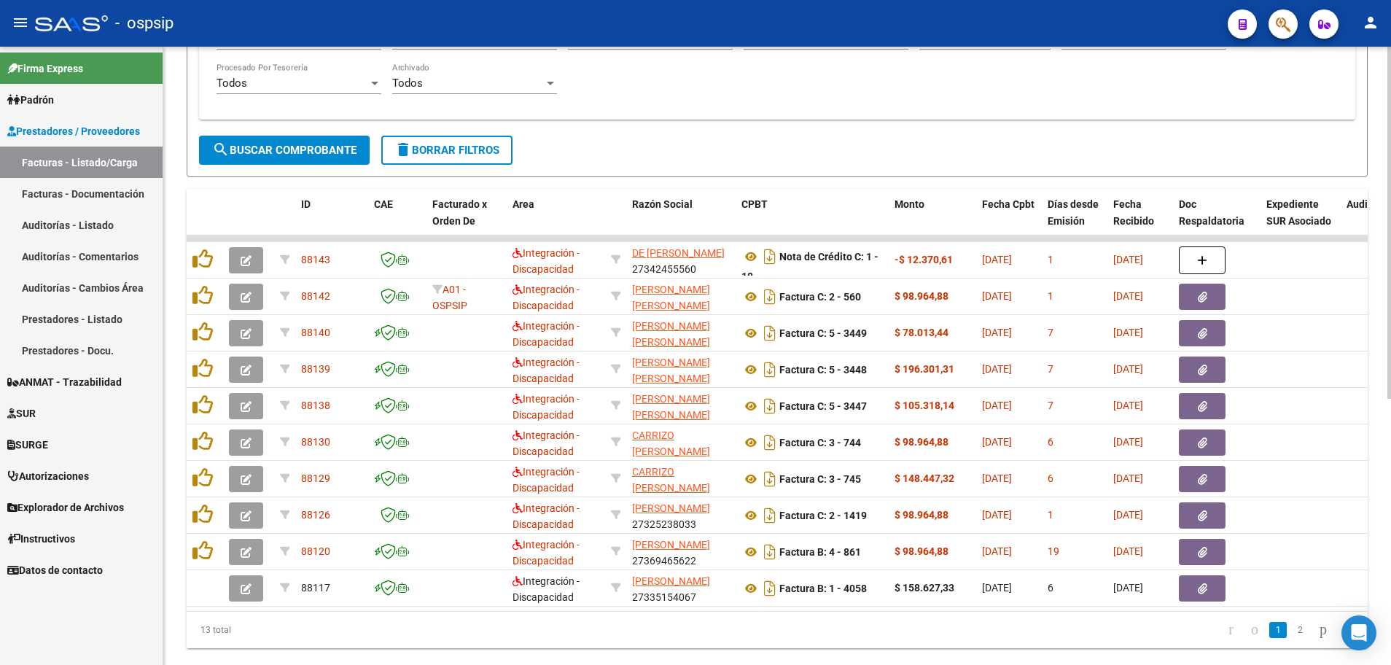
scroll to position [467, 0]
